Goal: Task Accomplishment & Management: Manage account settings

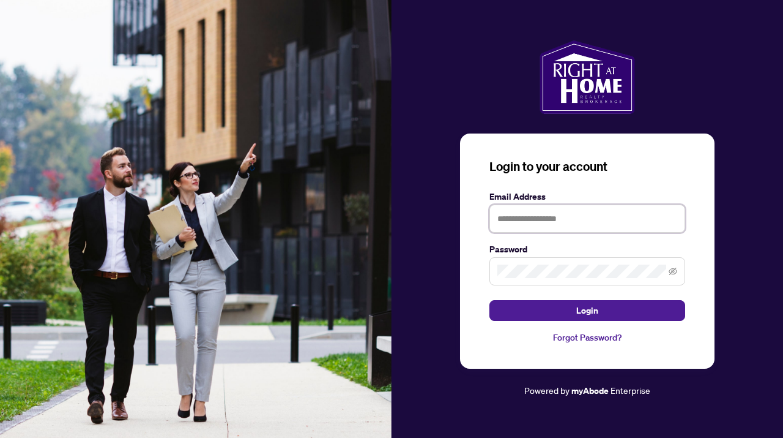
click at [509, 224] on input "text" at bounding box center [588, 218] width 196 height 28
type input "**********"
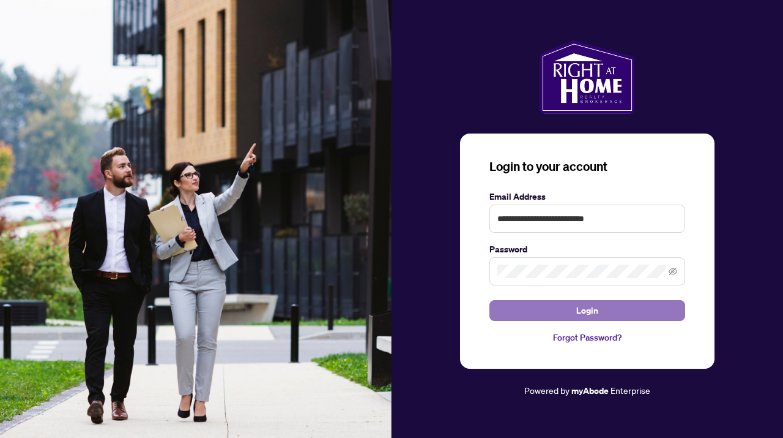
click at [645, 306] on button "Login" at bounding box center [588, 310] width 196 height 21
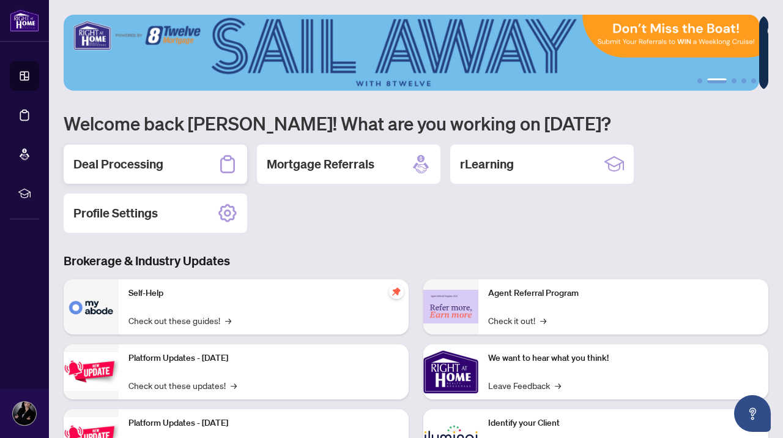
click at [191, 163] on div "Deal Processing" at bounding box center [156, 163] width 184 height 39
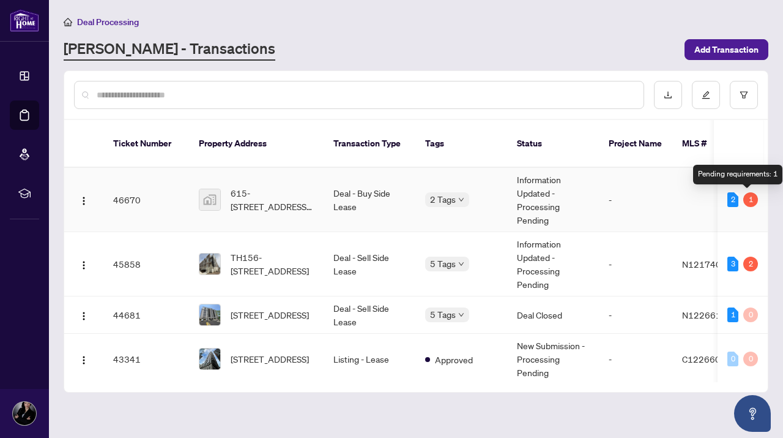
click at [747, 198] on div "1" at bounding box center [751, 199] width 15 height 15
click at [749, 201] on div "1" at bounding box center [751, 199] width 15 height 15
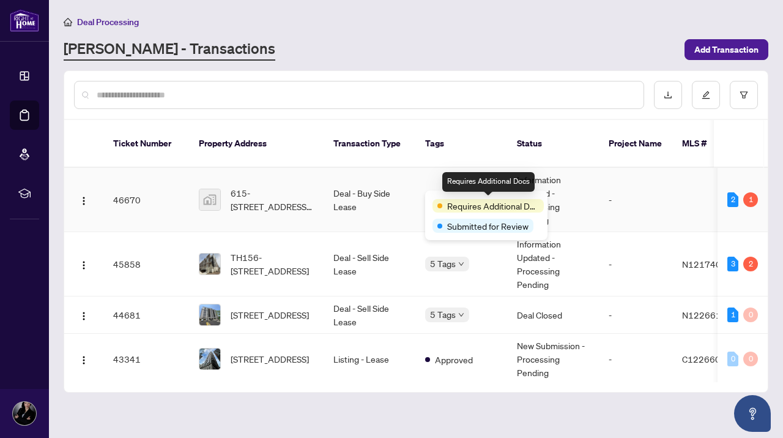
click at [460, 209] on span "Requires Additional Docs" at bounding box center [493, 205] width 92 height 13
click at [442, 206] on div "Requires Additional Docs" at bounding box center [488, 205] width 111 height 13
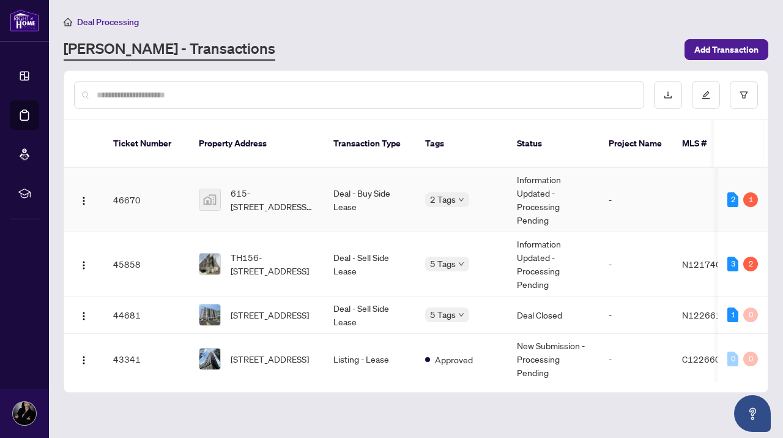
click at [602, 208] on td "-" at bounding box center [635, 200] width 73 height 64
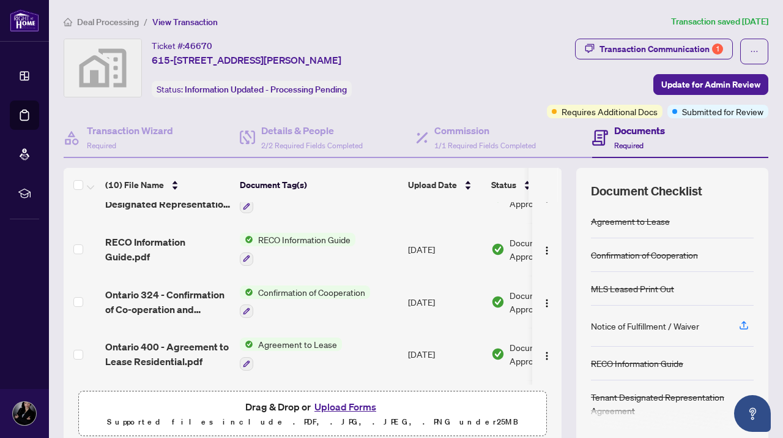
scroll to position [342, 0]
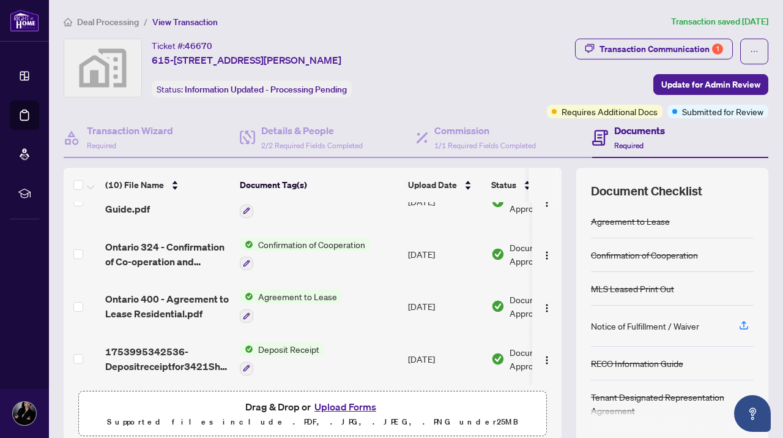
drag, startPoint x: 450, startPoint y: 383, endPoint x: 482, endPoint y: 315, distance: 75.3
click at [483, 316] on div "TS - 2511722.pdf Signed Copy [DATE] Pending Review [STREET_ADDRESS][PERSON_NAME…" at bounding box center [313, 293] width 498 height 182
click at [536, 228] on td at bounding box center [546, 254] width 29 height 53
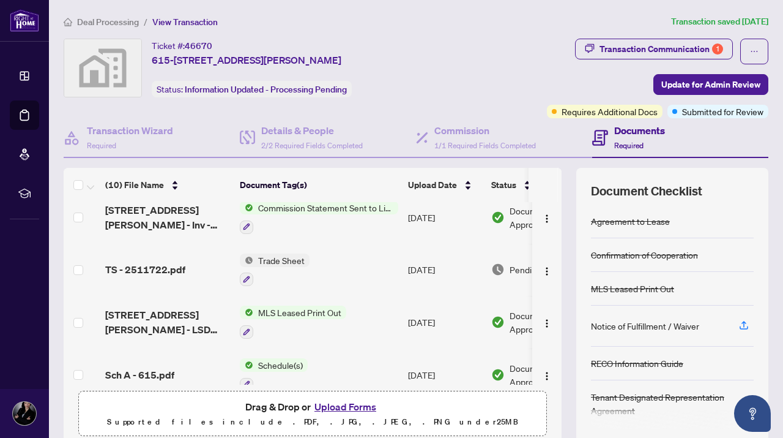
scroll to position [63, 0]
click at [149, 269] on span "TS - 2511722.pdf" at bounding box center [145, 270] width 80 height 15
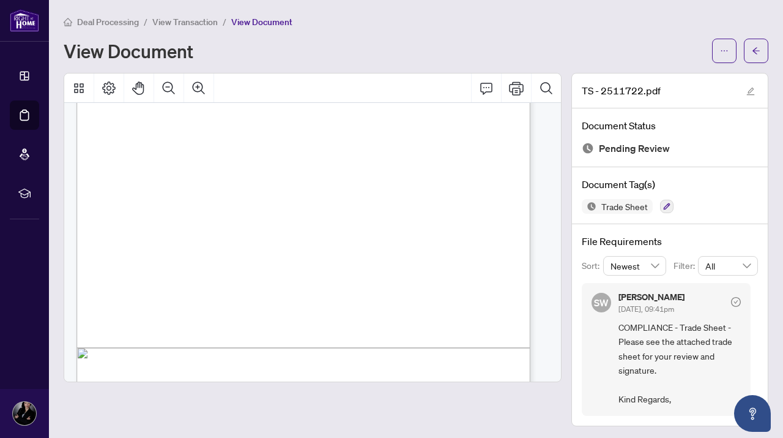
scroll to position [241, 0]
click at [512, 89] on icon "Print" at bounding box center [516, 88] width 15 height 15
click at [107, 84] on icon "Page Layout" at bounding box center [109, 88] width 15 height 15
click at [80, 89] on icon "Thumbnails" at bounding box center [79, 88] width 10 height 10
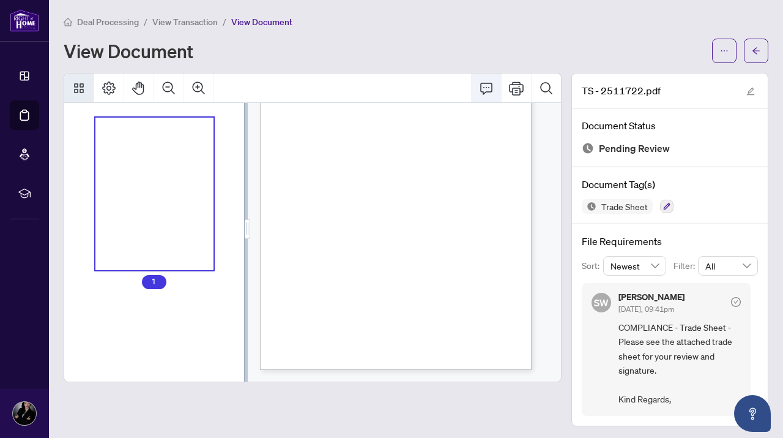
click at [480, 83] on icon "Comment" at bounding box center [486, 89] width 12 height 12
click at [752, 47] on icon "arrow-left" at bounding box center [756, 51] width 9 height 9
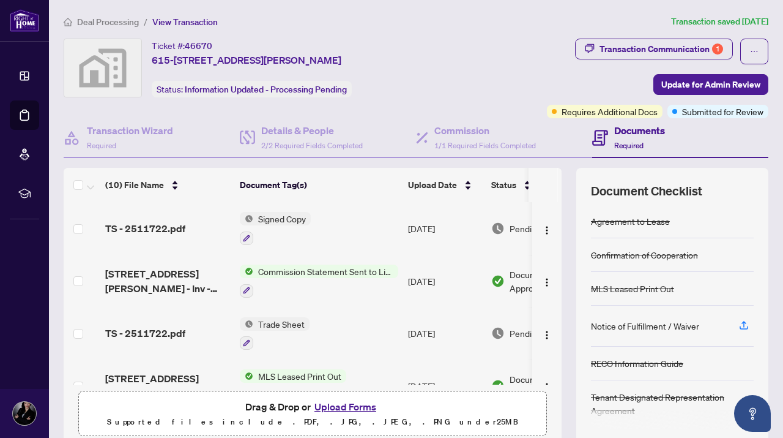
click at [185, 19] on span "View Transaction" at bounding box center [184, 22] width 65 height 11
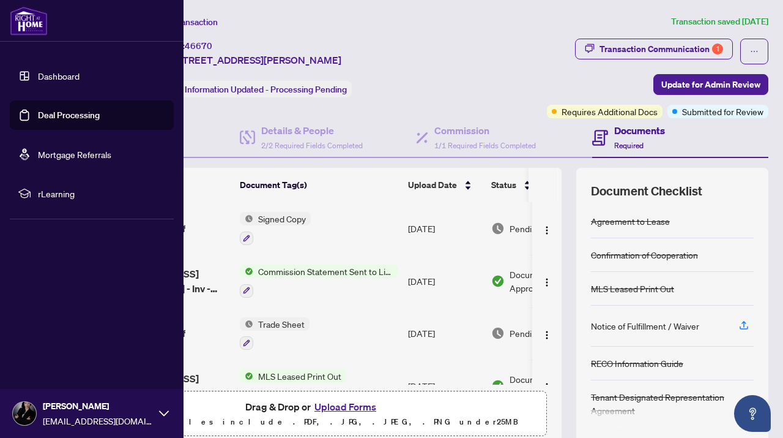
click at [45, 75] on link "Dashboard" at bounding box center [59, 75] width 42 height 11
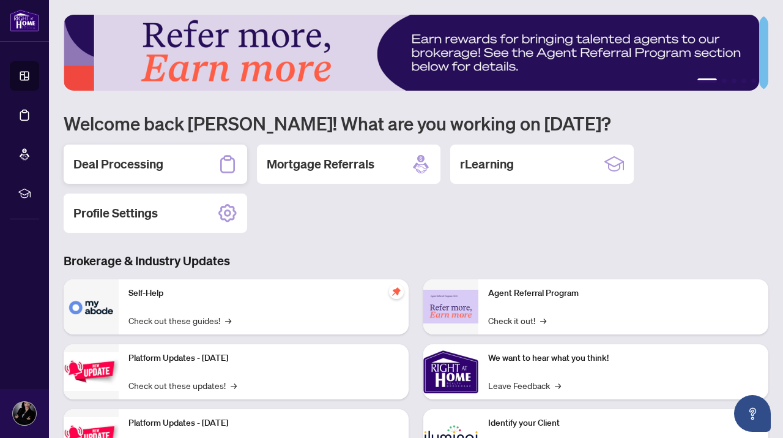
click at [159, 163] on h2 "Deal Processing" at bounding box center [118, 163] width 90 height 17
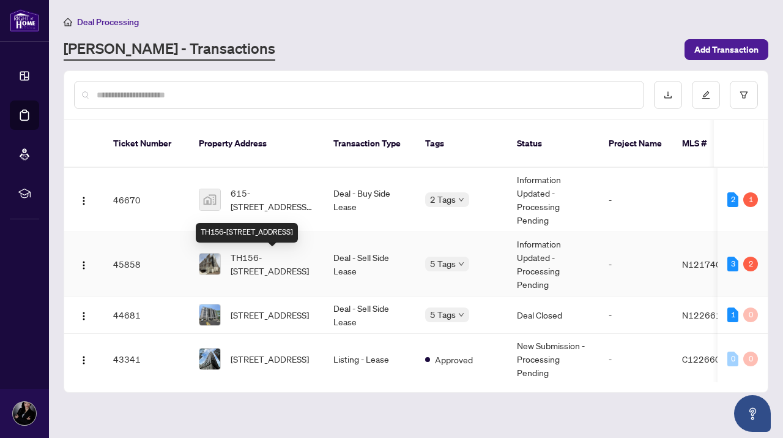
click at [254, 256] on span "TH156-[STREET_ADDRESS]" at bounding box center [272, 263] width 83 height 27
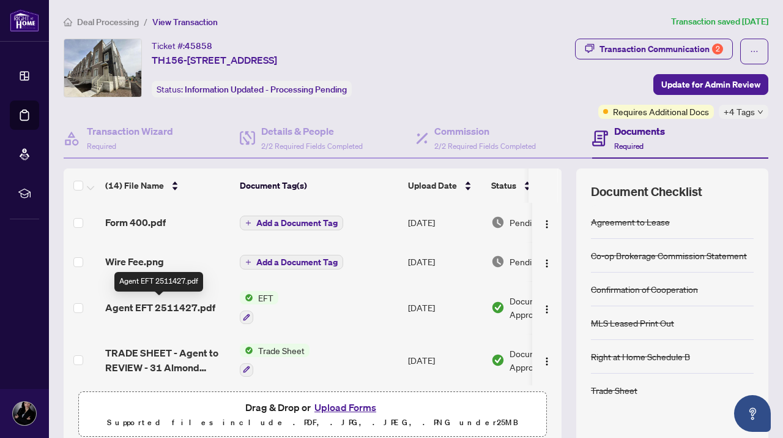
click at [186, 304] on span "Agent EFT 2511427.pdf" at bounding box center [160, 307] width 110 height 15
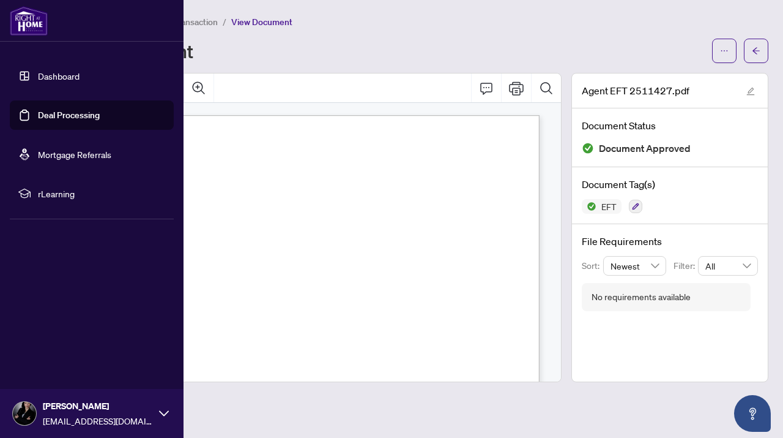
click at [64, 114] on link "Deal Processing" at bounding box center [69, 115] width 62 height 11
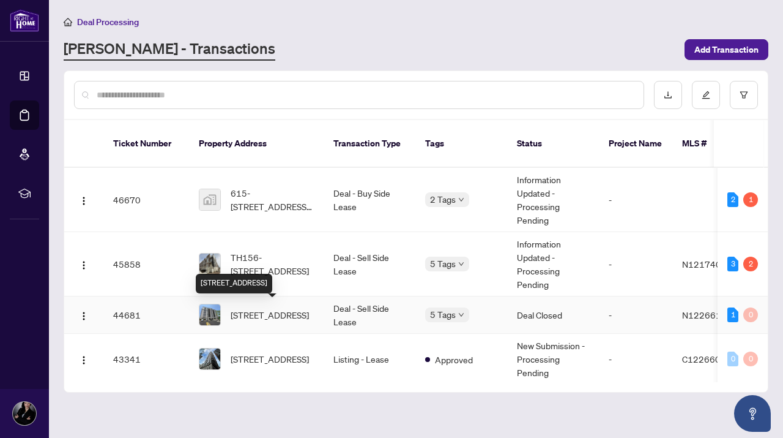
click at [281, 308] on span "[STREET_ADDRESS]" at bounding box center [270, 314] width 78 height 13
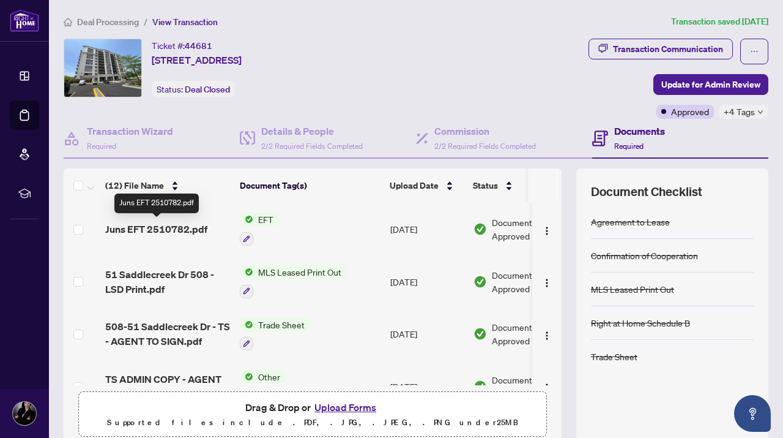
click at [196, 227] on span "Juns EFT 2510782.pdf" at bounding box center [156, 229] width 102 height 15
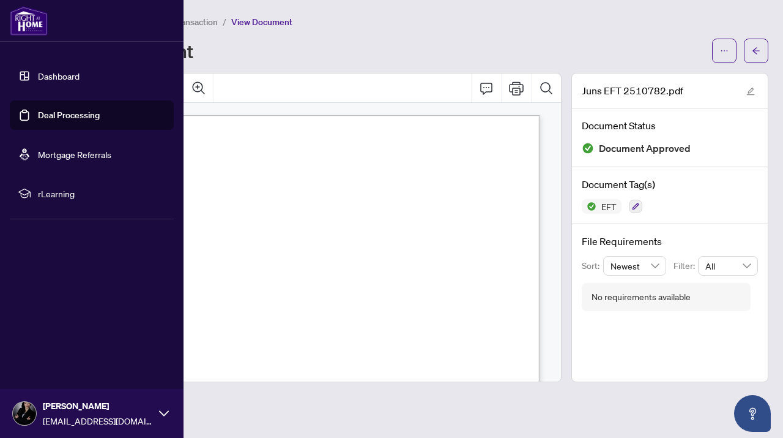
click at [52, 75] on link "Dashboard" at bounding box center [59, 75] width 42 height 11
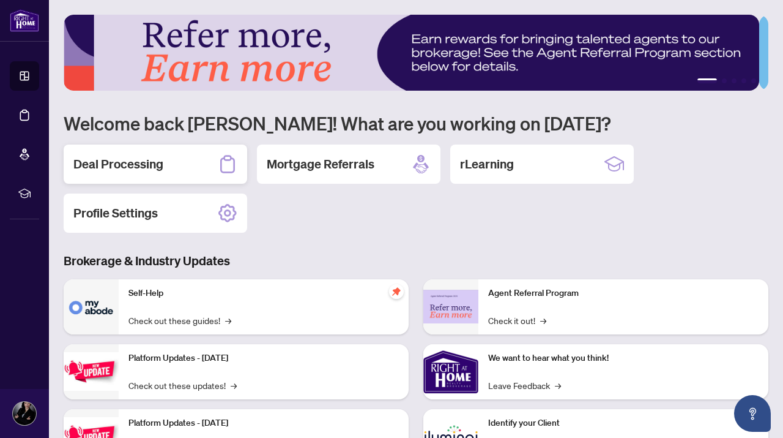
click at [146, 160] on h2 "Deal Processing" at bounding box center [118, 163] width 90 height 17
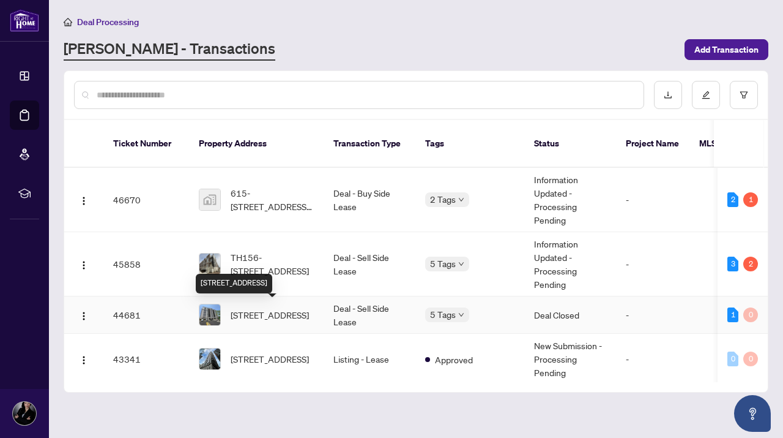
click at [263, 308] on span "[STREET_ADDRESS]" at bounding box center [270, 314] width 78 height 13
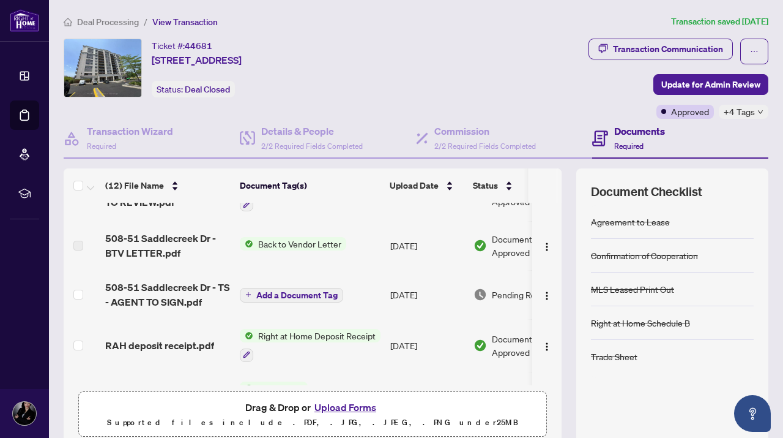
scroll to position [189, 0]
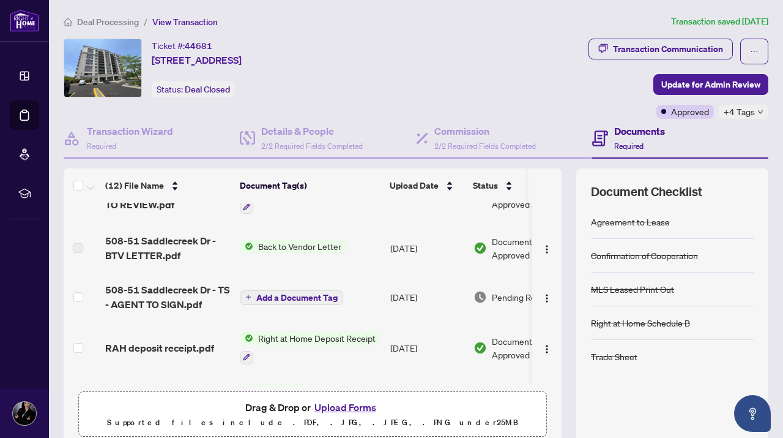
drag, startPoint x: 548, startPoint y: 292, endPoint x: 547, endPoint y: 273, distance: 19.1
click at [547, 273] on td at bounding box center [546, 296] width 29 height 49
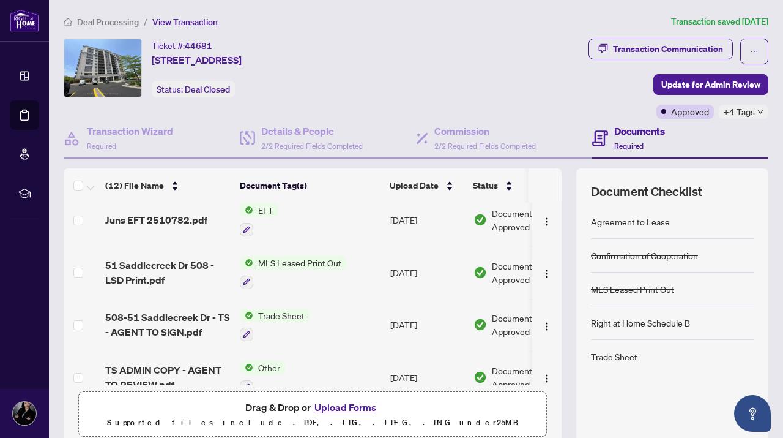
scroll to position [0, 0]
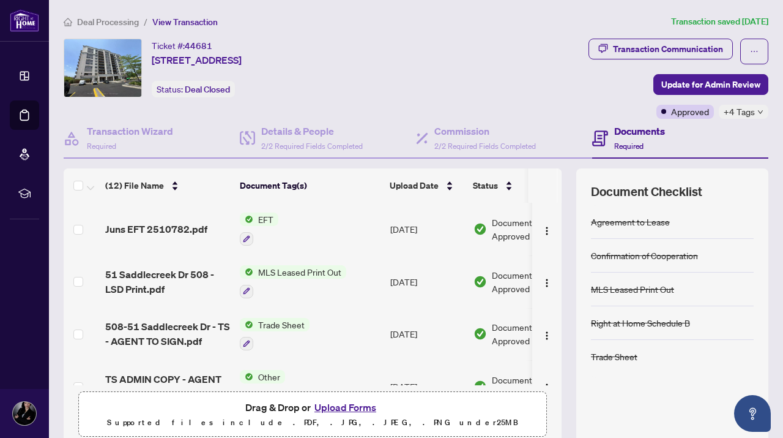
click at [702, 256] on div "Confirmation of Cooperation" at bounding box center [672, 256] width 163 height 34
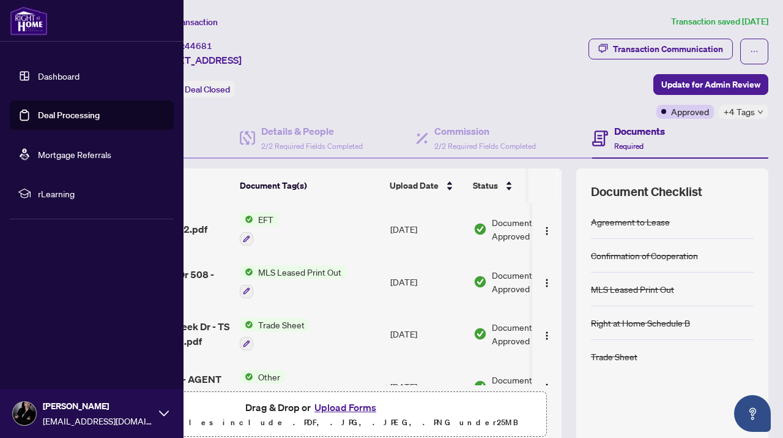
click at [70, 72] on link "Dashboard" at bounding box center [59, 75] width 42 height 11
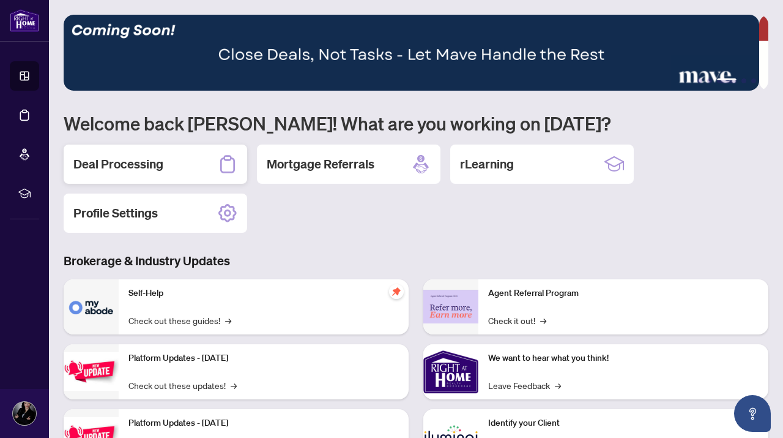
click at [179, 162] on div "Deal Processing" at bounding box center [156, 163] width 184 height 39
